Goal: Navigation & Orientation: Understand site structure

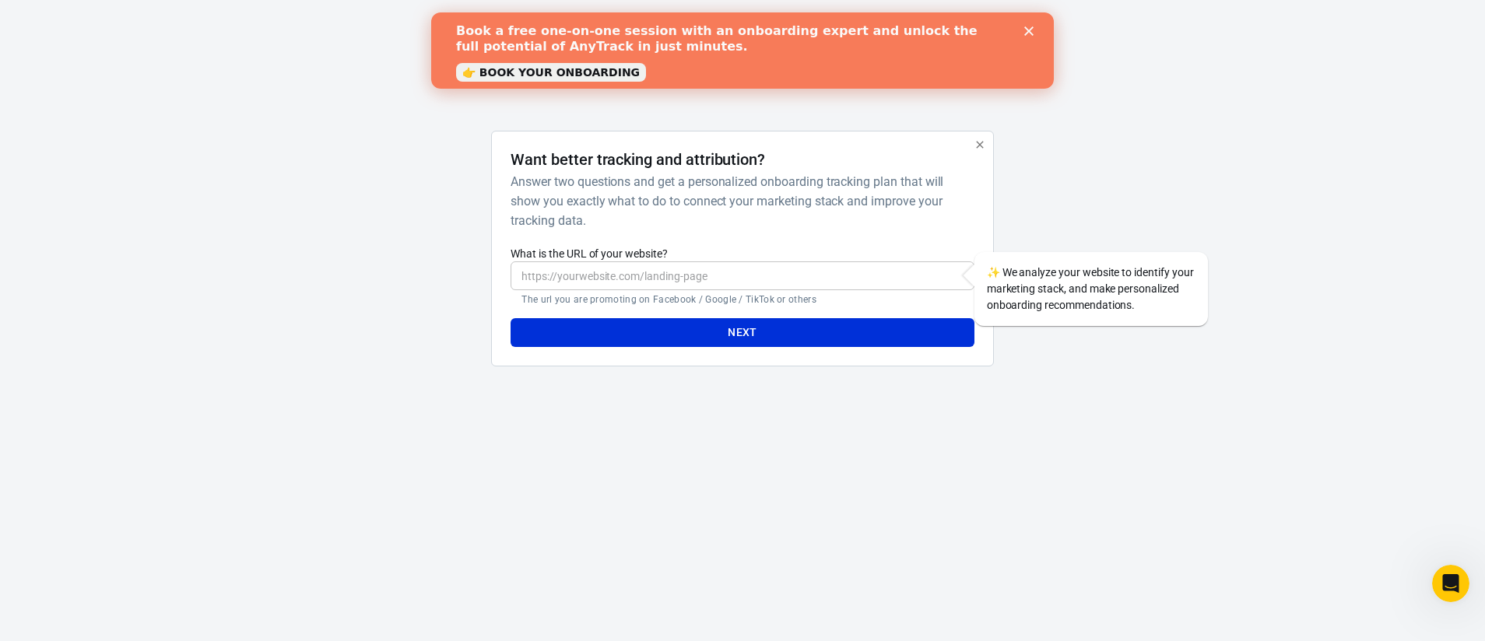
click at [1027, 32] on polygon "Close" at bounding box center [1028, 30] width 9 height 9
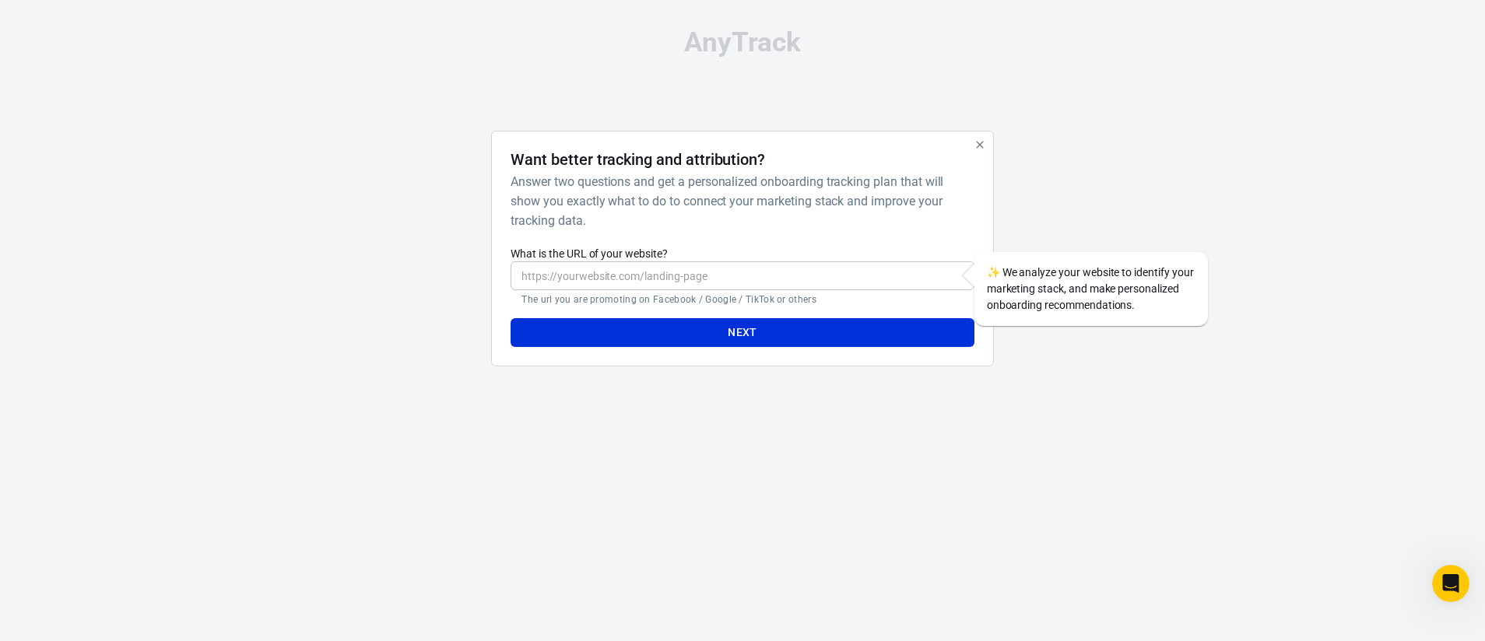
click at [727, 289] on input "What is the URL of your website?" at bounding box center [741, 275] width 463 height 29
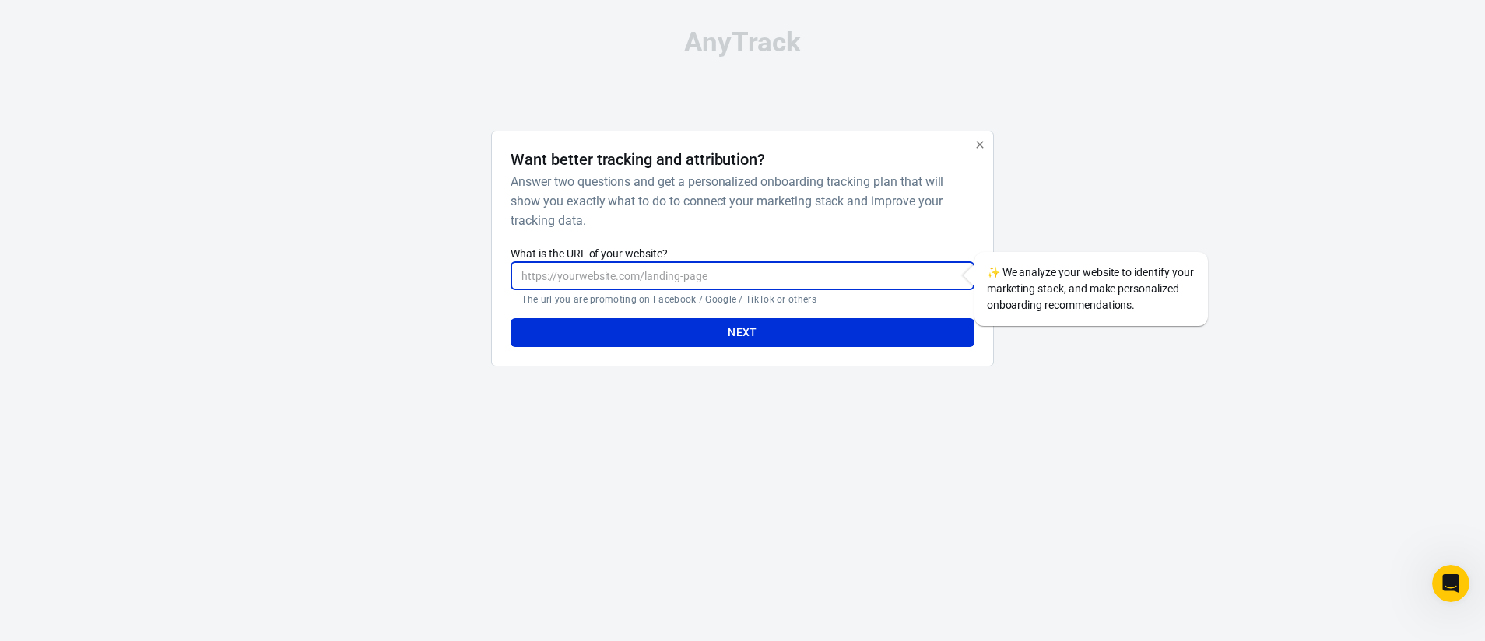
click at [845, 188] on h6 "Answer two questions and get a personalized onboarding tracking plan that will …" at bounding box center [738, 201] width 457 height 58
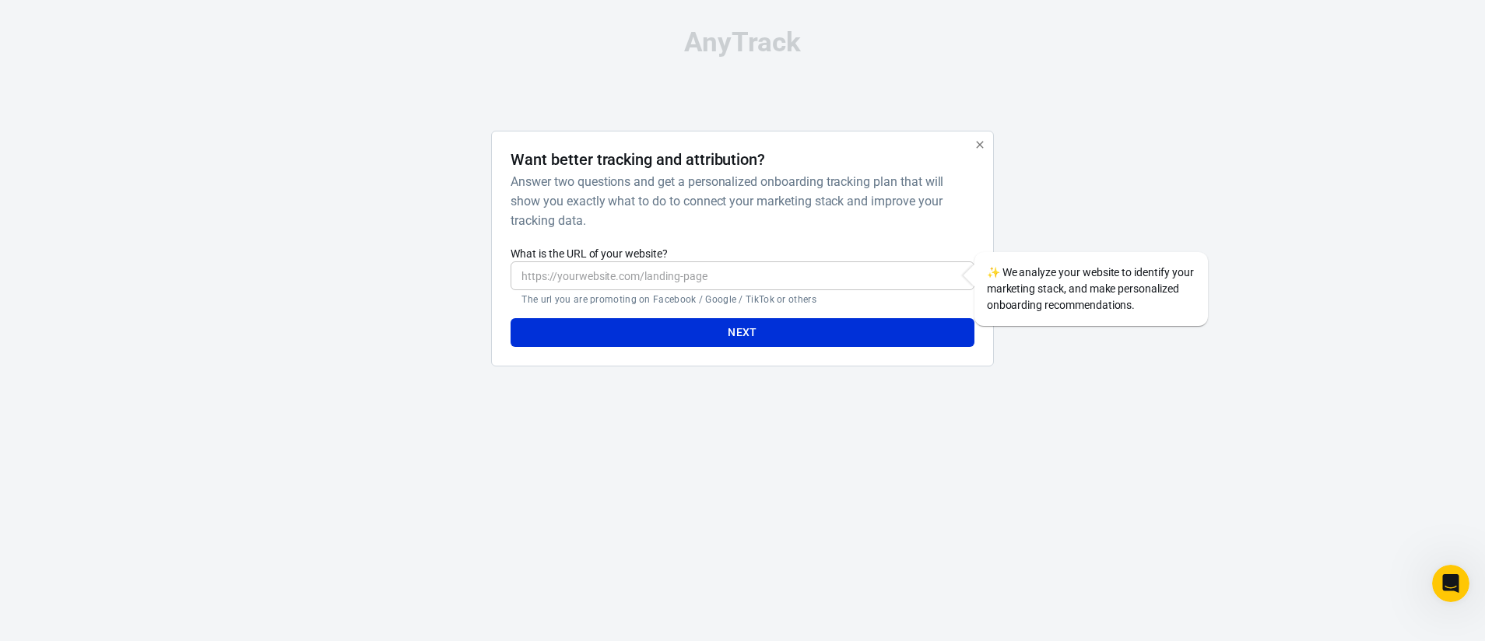
click at [991, 146] on div "Want better tracking and attribution? Answer two questions and get a personaliz…" at bounding box center [742, 249] width 502 height 236
click at [984, 144] on icon "button" at bounding box center [980, 145] width 12 height 12
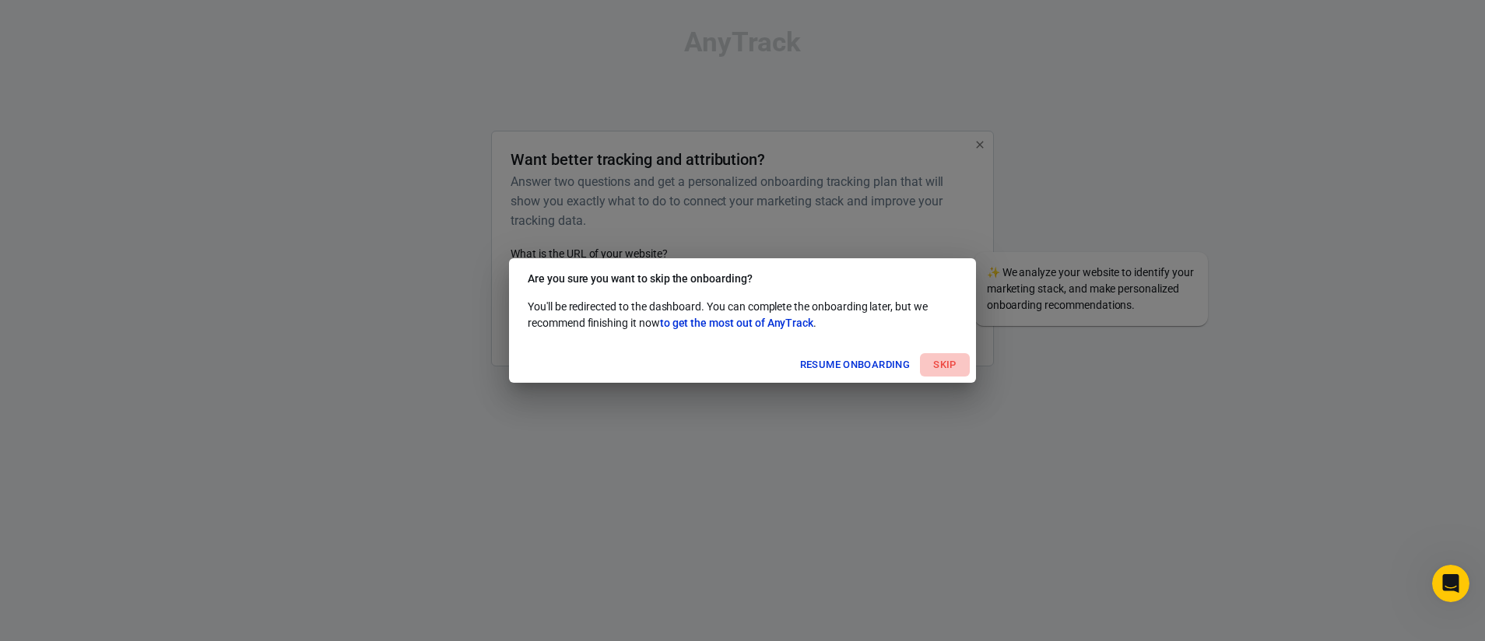
click at [949, 364] on button "Skip" at bounding box center [945, 365] width 50 height 24
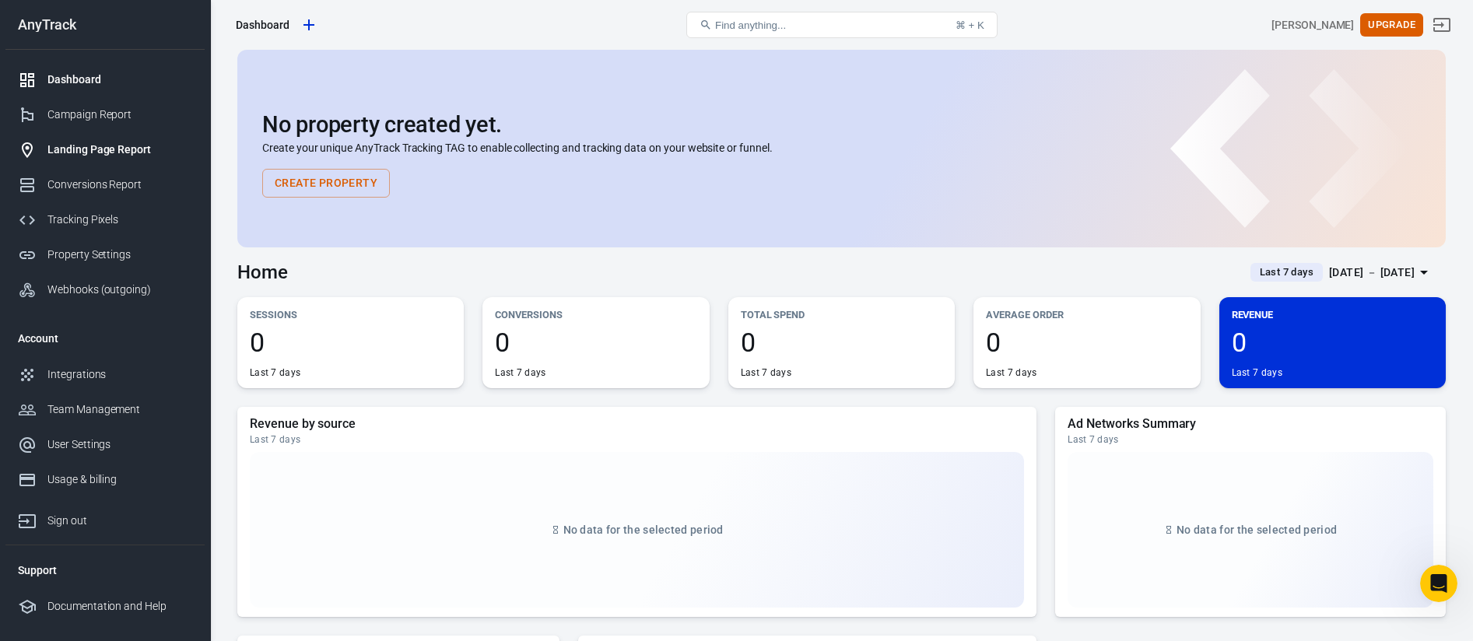
click at [153, 145] on div "Landing Page Report" at bounding box center [119, 150] width 145 height 16
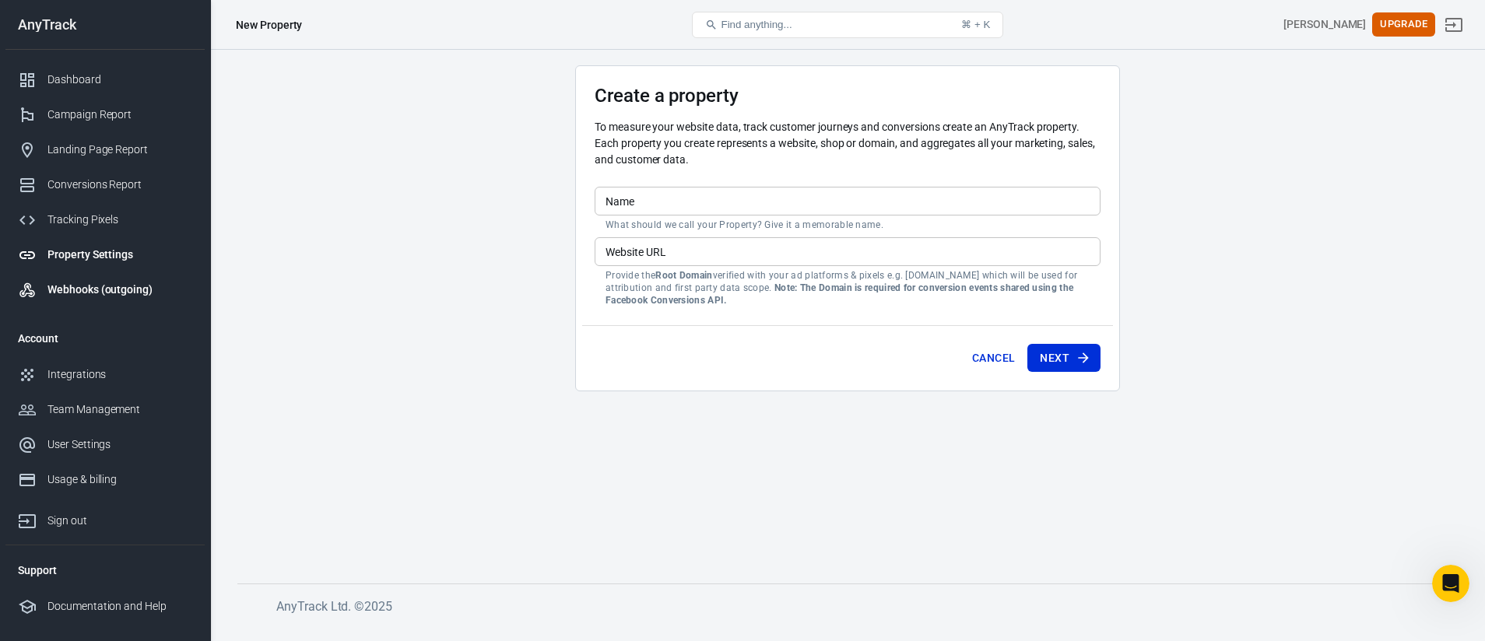
click at [49, 275] on link "Webhooks (outgoing)" at bounding box center [104, 289] width 199 height 35
click at [57, 381] on div "Integrations" at bounding box center [119, 375] width 145 height 16
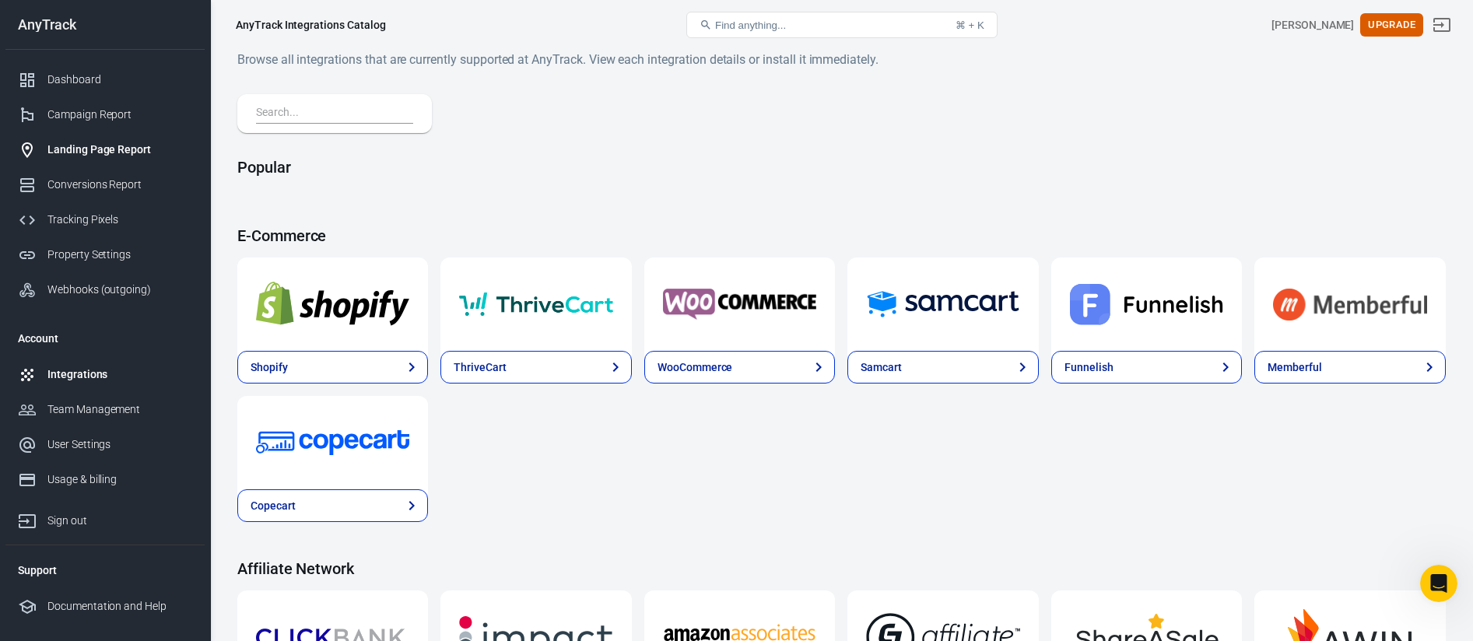
scroll to position [58, 0]
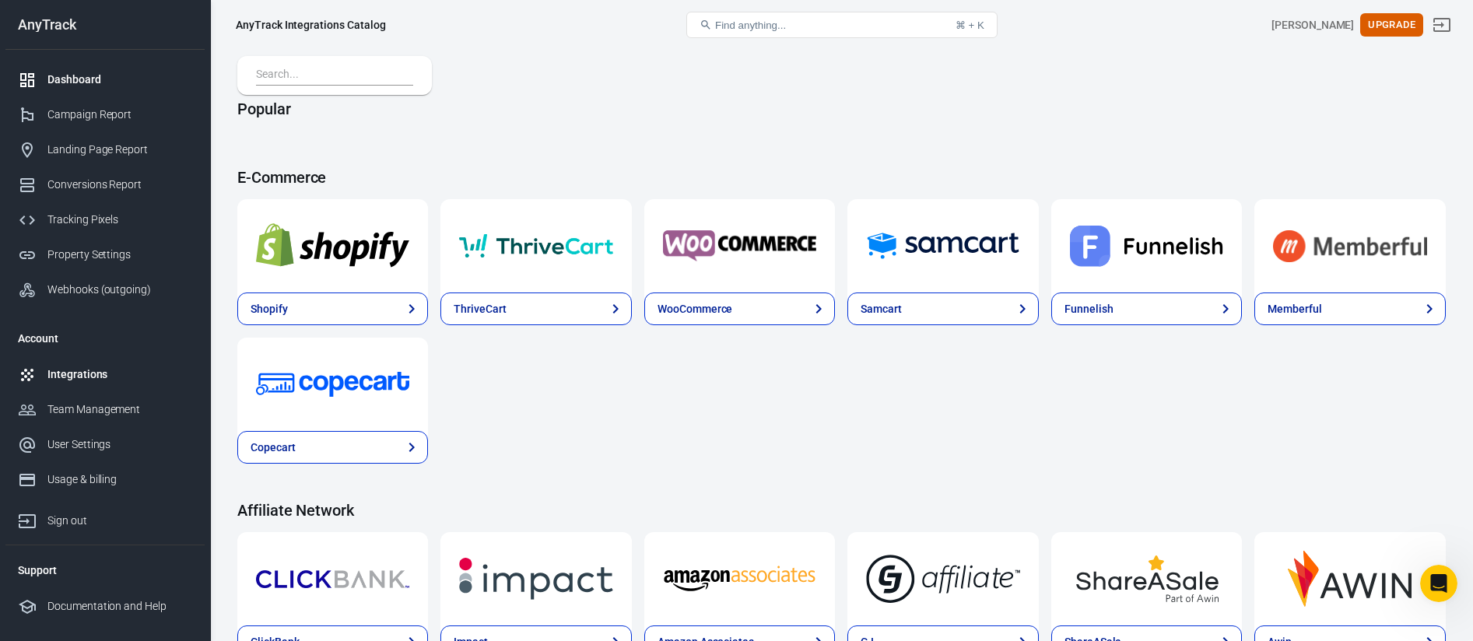
click at [58, 83] on div "Dashboard" at bounding box center [119, 80] width 145 height 16
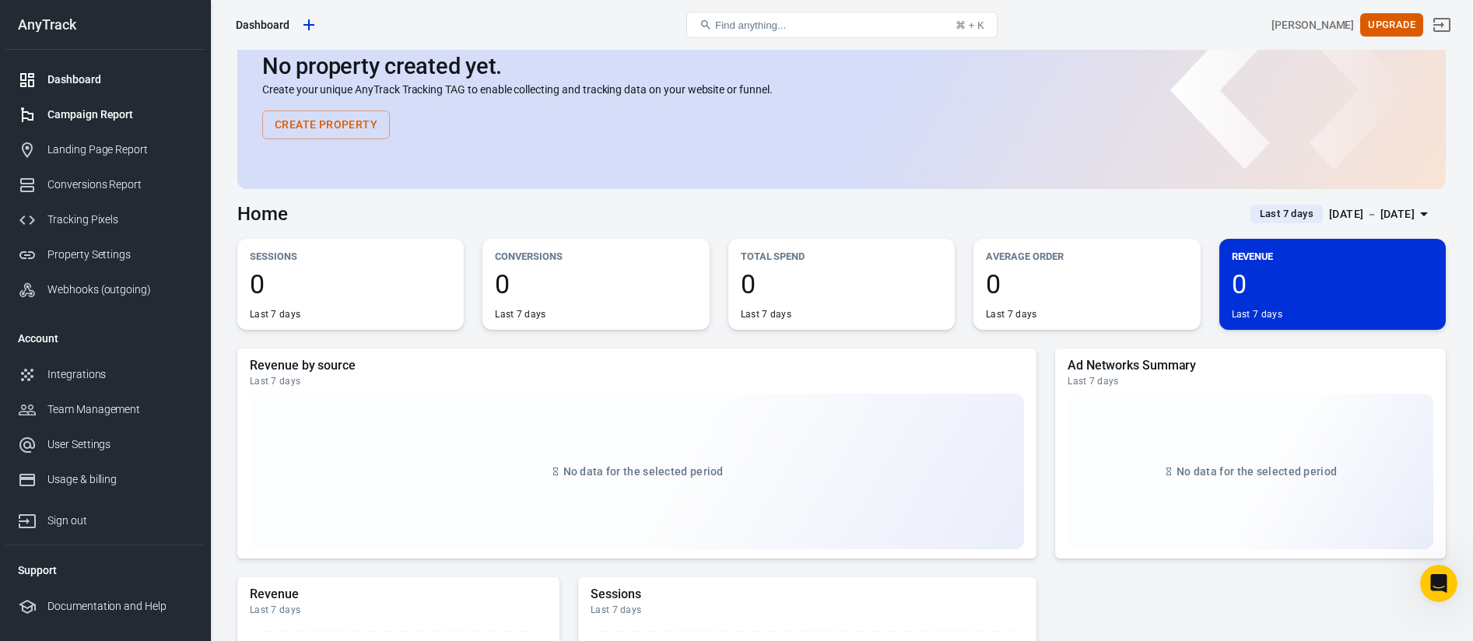
click at [71, 111] on div "Campaign Report" at bounding box center [119, 115] width 145 height 16
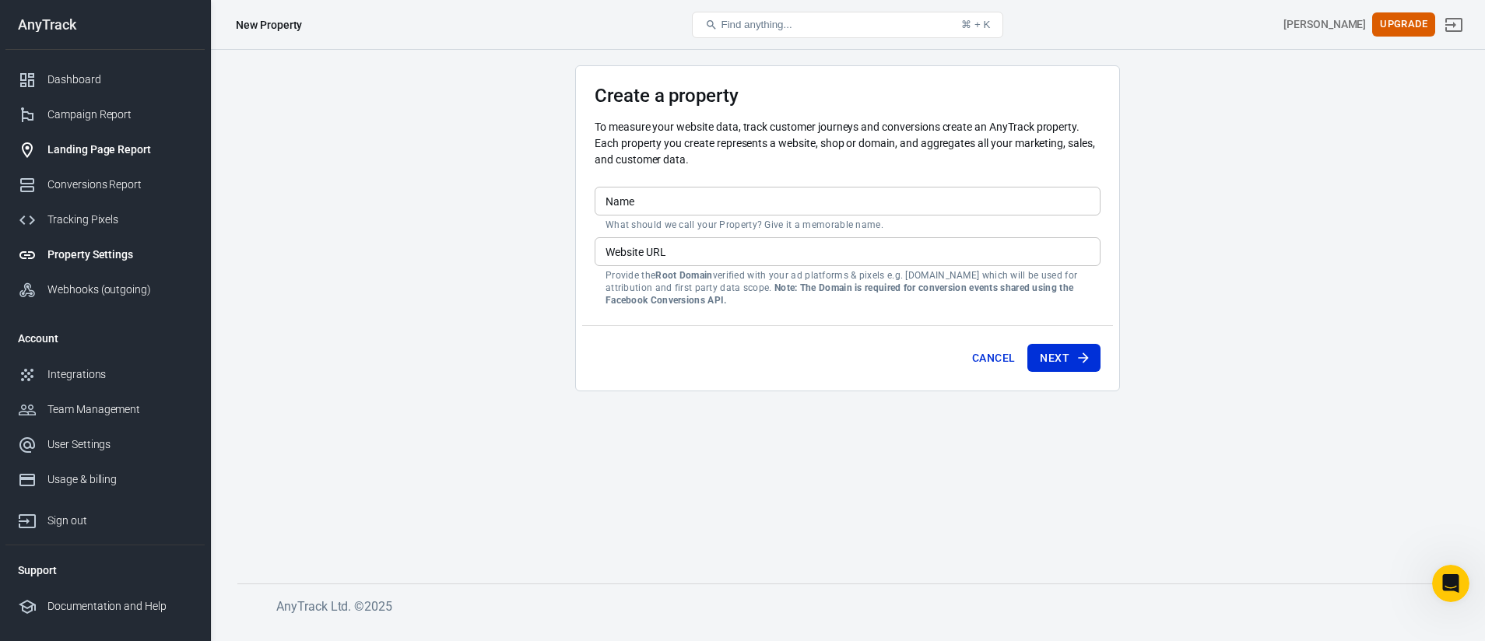
click at [70, 136] on link "Landing Page Report" at bounding box center [104, 149] width 199 height 35
click at [68, 184] on div "Conversions Report" at bounding box center [119, 185] width 145 height 16
click at [91, 230] on link "Tracking Pixels" at bounding box center [104, 219] width 199 height 35
click at [100, 207] on link "Tracking Pixels" at bounding box center [104, 219] width 199 height 35
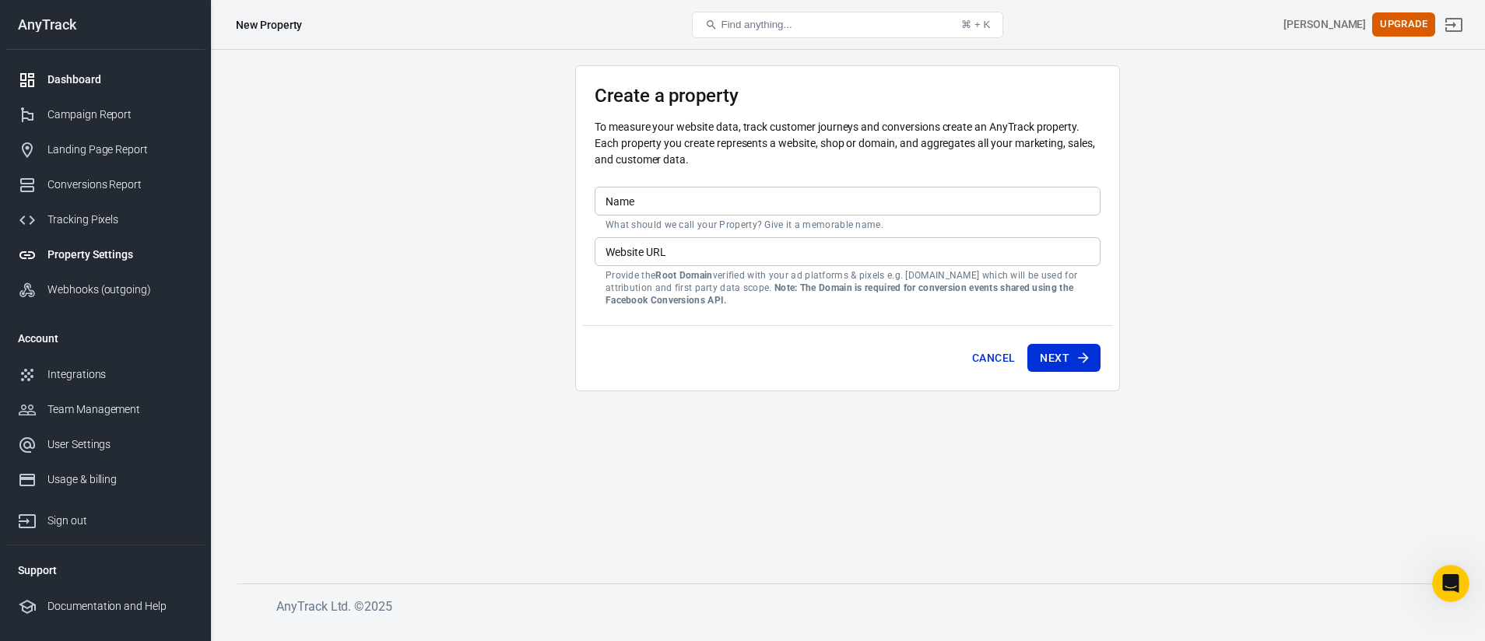
click at [87, 89] on link "Dashboard" at bounding box center [104, 79] width 199 height 35
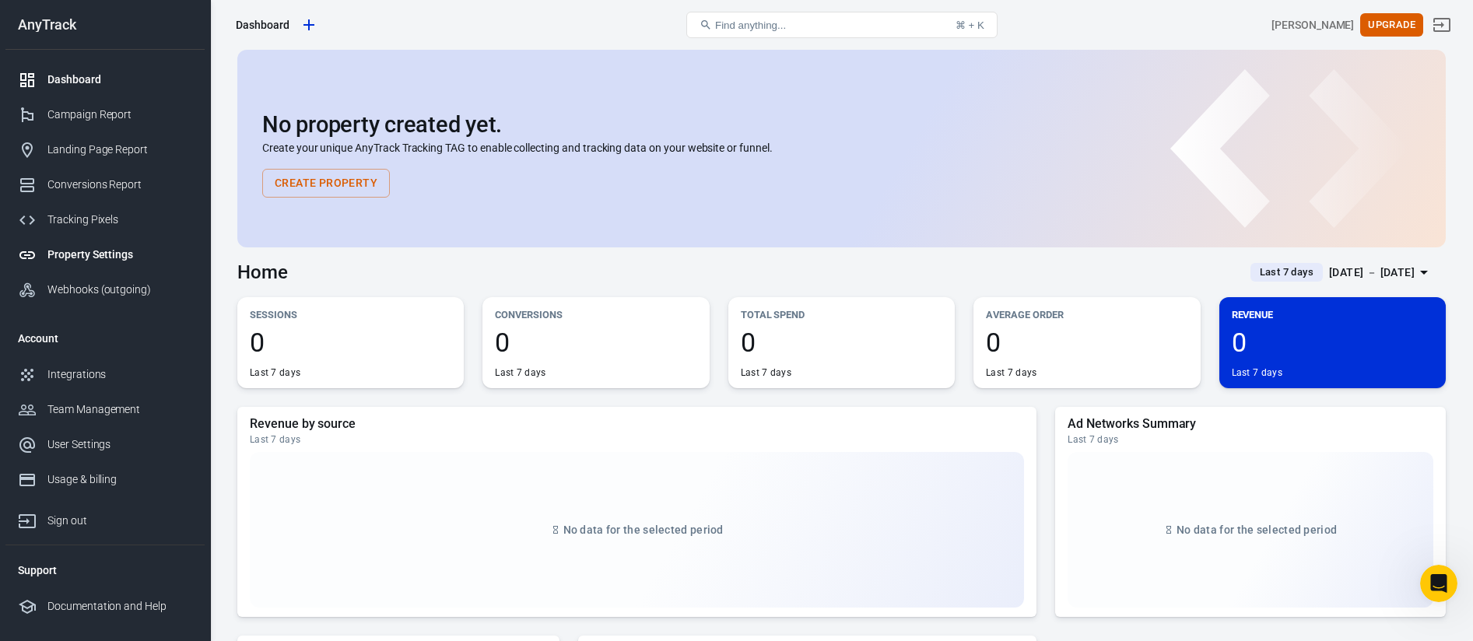
click at [136, 247] on div "Property Settings" at bounding box center [119, 255] width 145 height 16
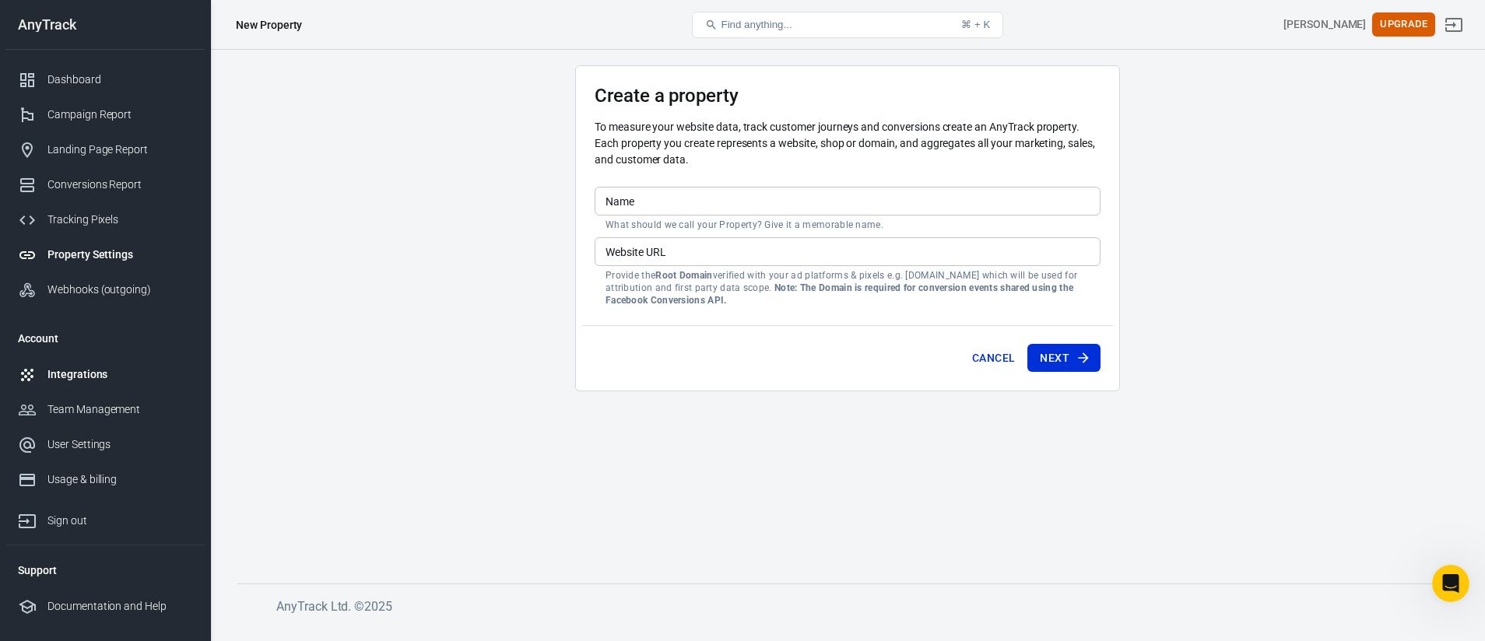
click at [96, 381] on div "Integrations" at bounding box center [119, 375] width 145 height 16
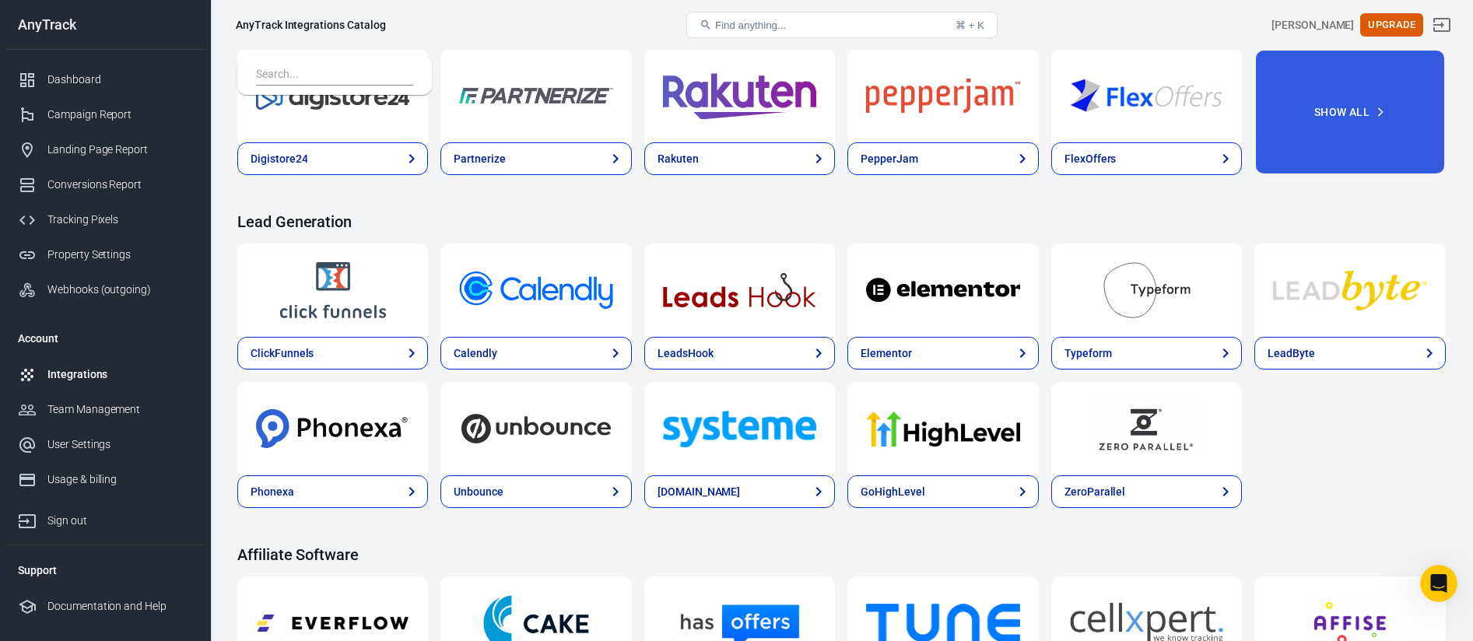
scroll to position [669, 0]
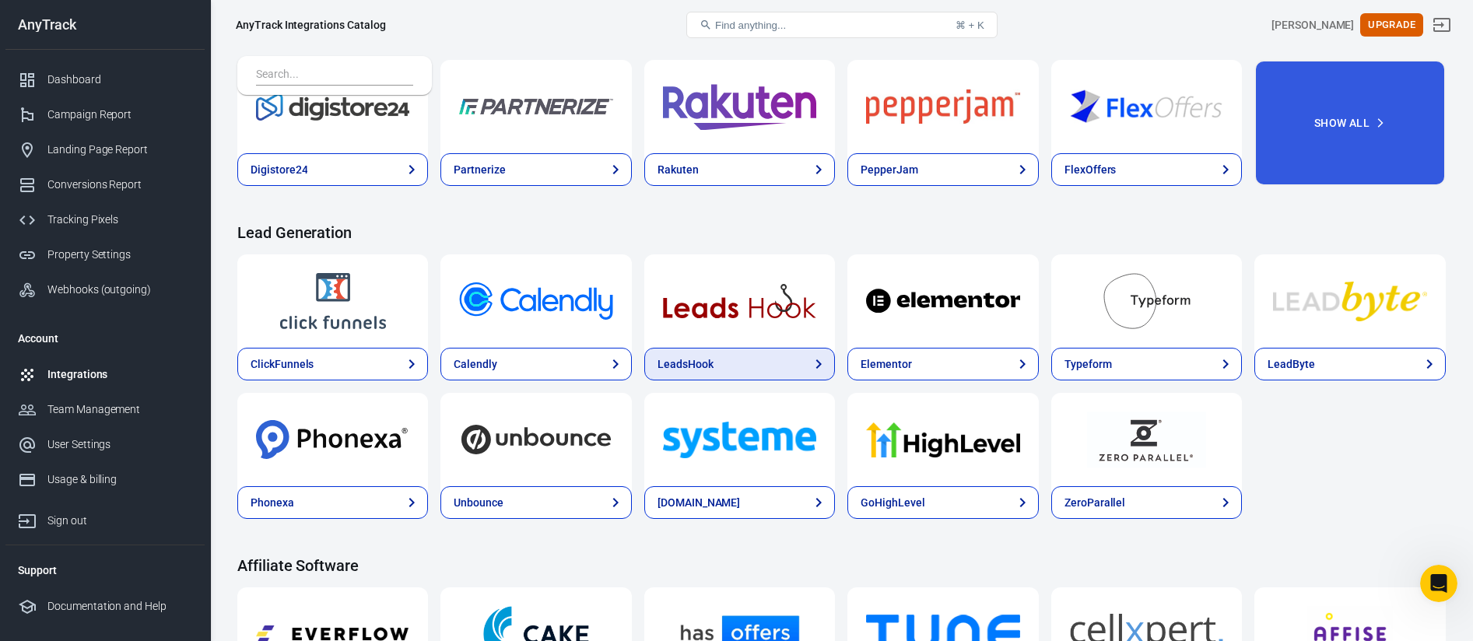
click at [760, 359] on link "LeadsHook" at bounding box center [739, 364] width 191 height 33
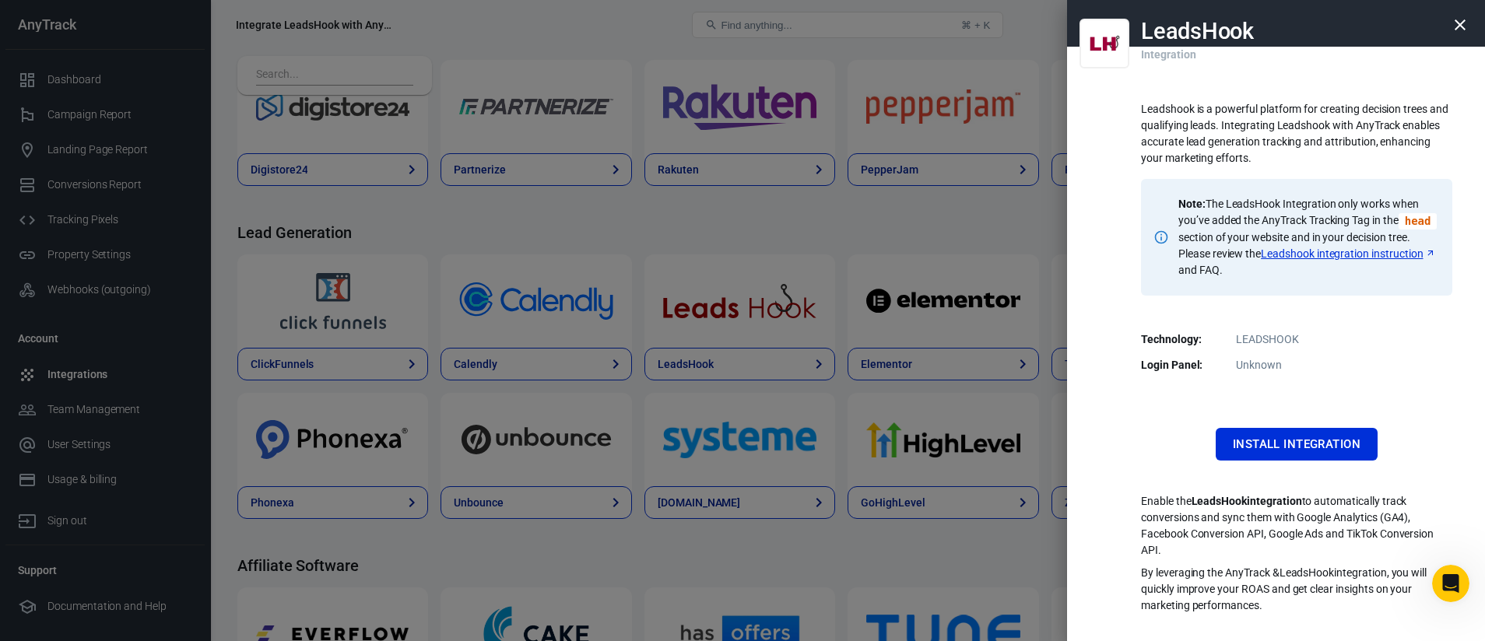
click at [889, 289] on div at bounding box center [742, 320] width 1485 height 641
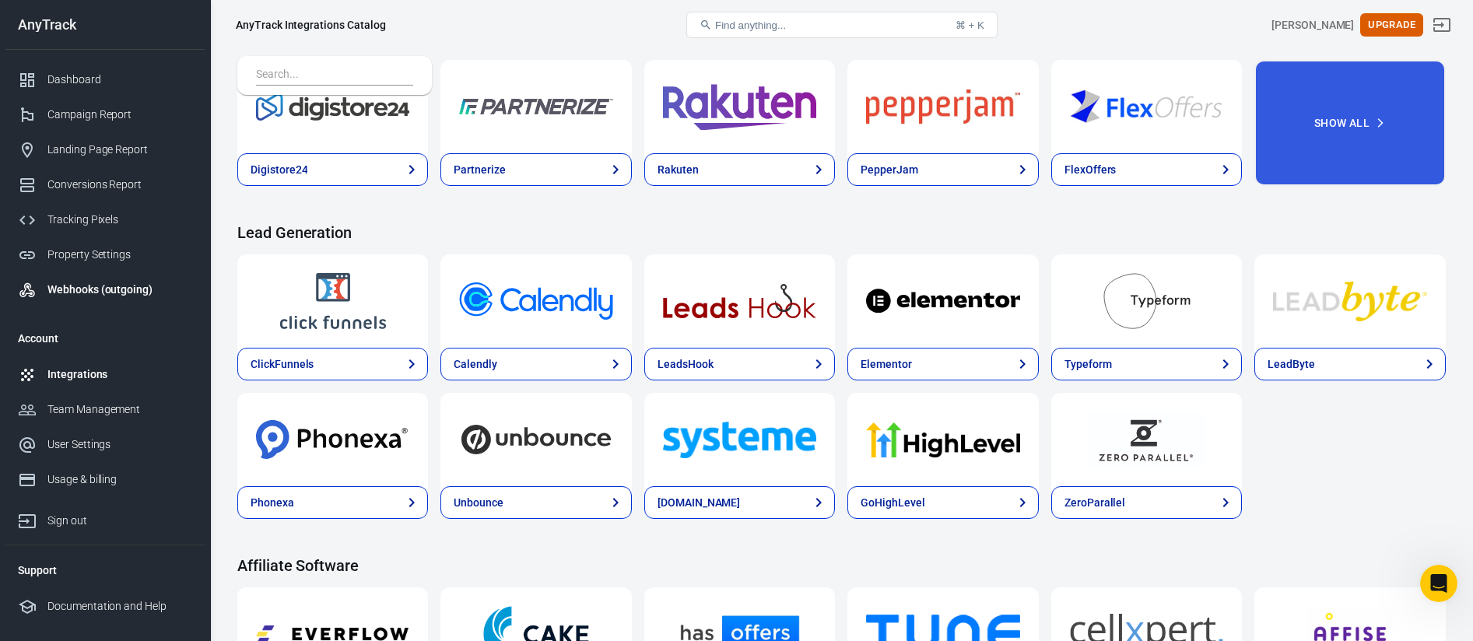
click at [66, 291] on div "Webhooks (outgoing)" at bounding box center [119, 290] width 145 height 16
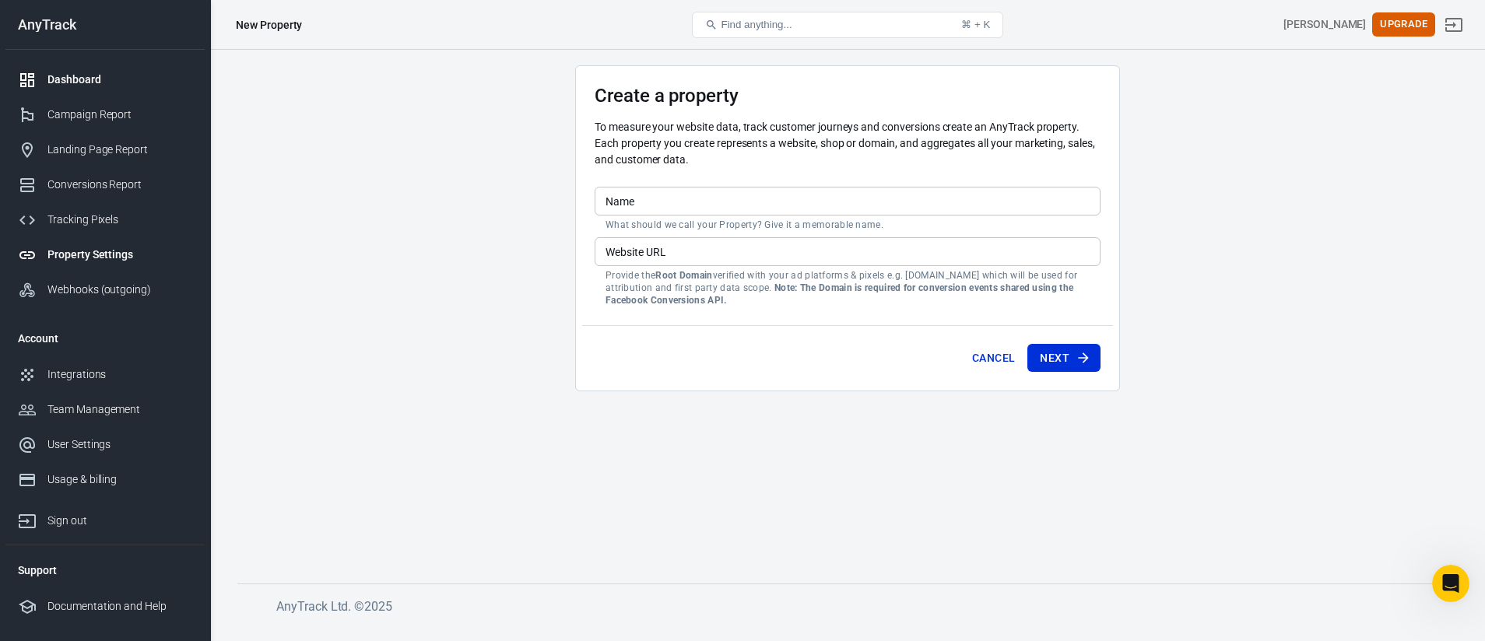
click at [84, 75] on div "Dashboard" at bounding box center [119, 80] width 145 height 16
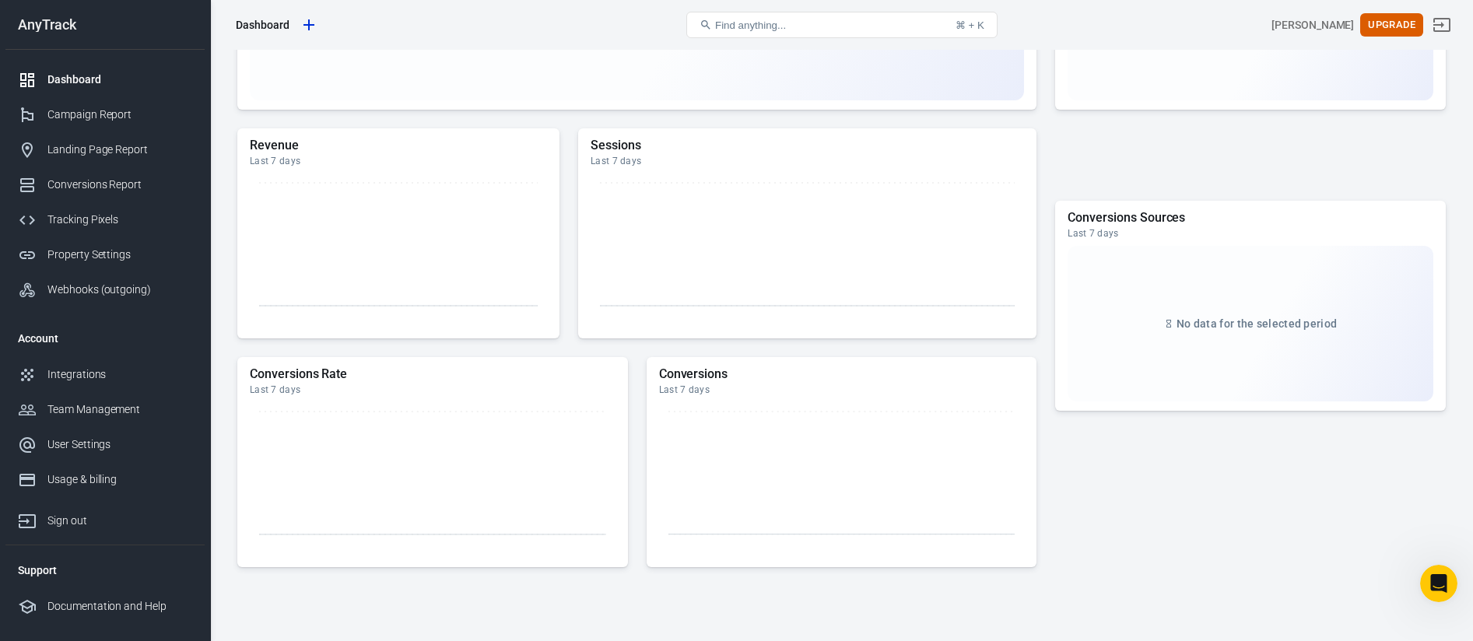
scroll to position [619, 0]
